Goal: Book appointment/travel/reservation

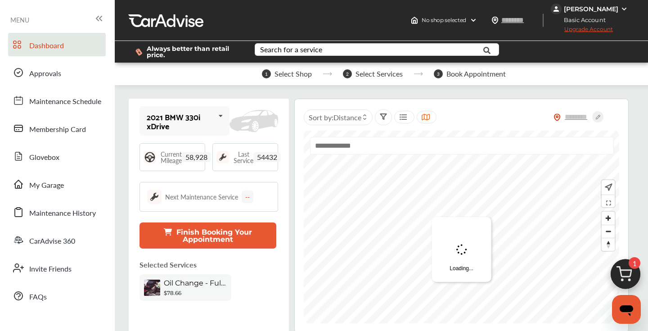
click at [628, 275] on img at bounding box center [625, 276] width 43 height 43
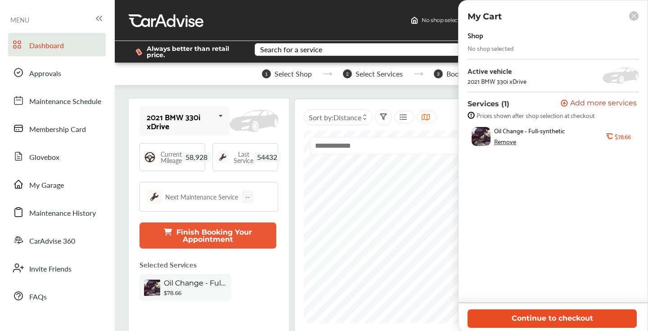
click at [552, 320] on button "Continue to checkout" at bounding box center [551, 318] width 169 height 18
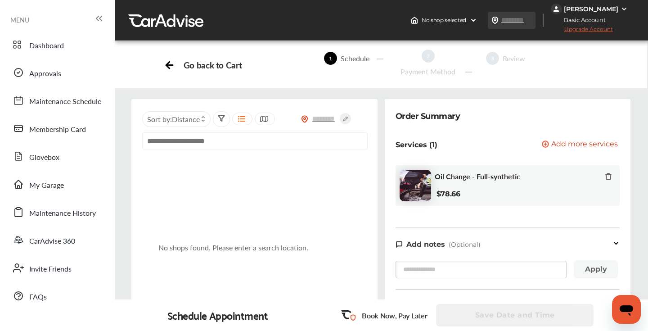
click at [518, 19] on input "text" at bounding box center [521, 19] width 41 height 9
click at [289, 141] on input "text" at bounding box center [254, 141] width 225 height 18
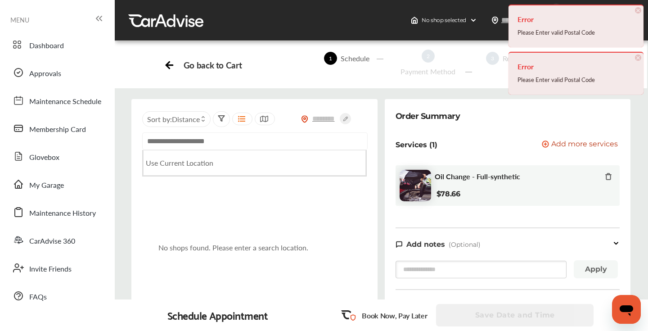
paste input "**********"
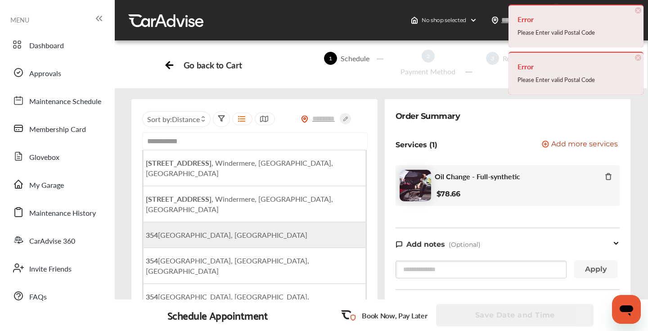
click at [247, 229] on span "[STREET_ADDRESS]" at bounding box center [227, 234] width 162 height 10
type input "**********"
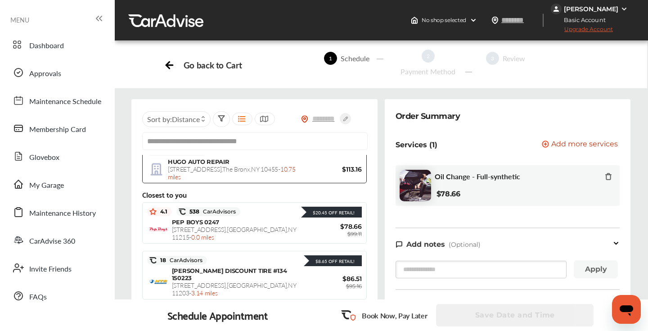
scroll to position [159, 0]
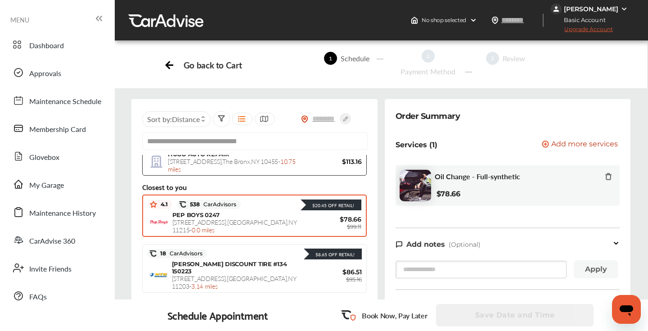
click at [258, 215] on div "PEP BOYS 0247 [STREET_ADDRESS] - 0.0 miles" at bounding box center [239, 222] width 135 height 22
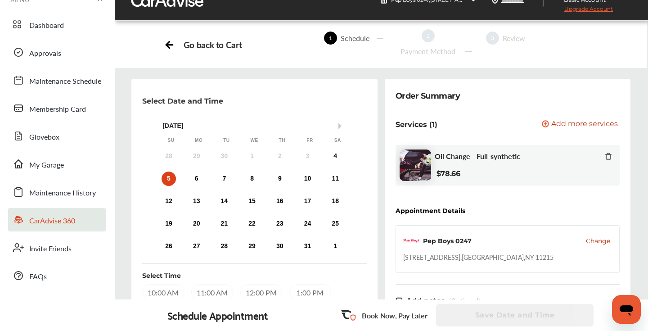
scroll to position [0, 0]
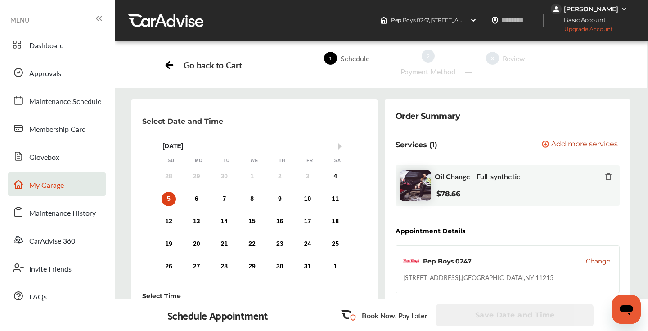
click at [57, 187] on span "My Garage" at bounding box center [46, 186] width 35 height 12
